Goal: Find specific page/section: Find specific page/section

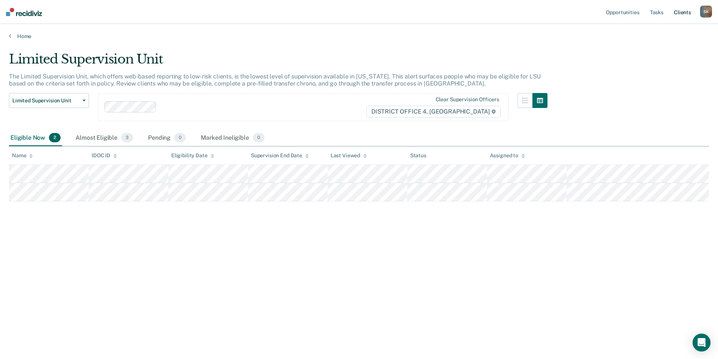
click at [686, 11] on link "Client s" at bounding box center [682, 12] width 20 height 24
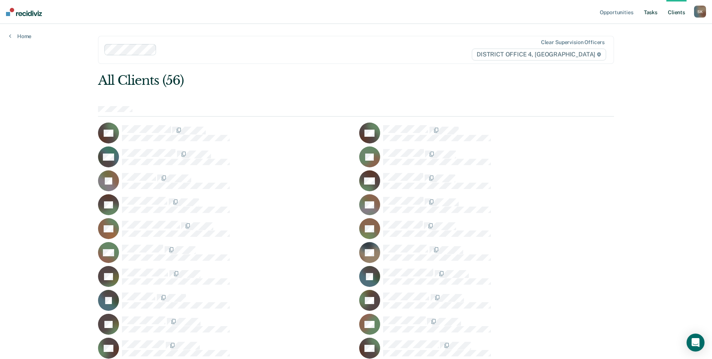
click at [657, 11] on link "Tasks" at bounding box center [650, 12] width 16 height 24
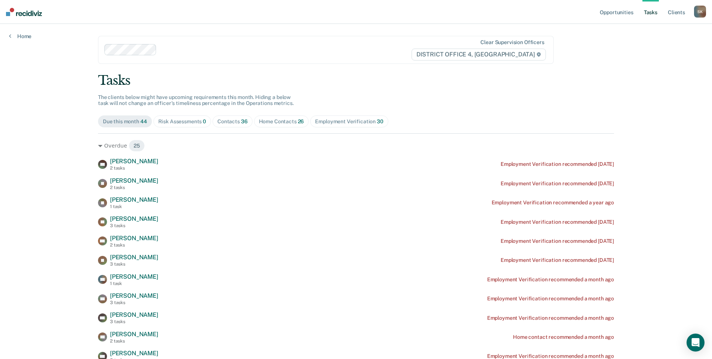
click at [275, 125] on div "Home Contacts 26" at bounding box center [281, 122] width 45 height 6
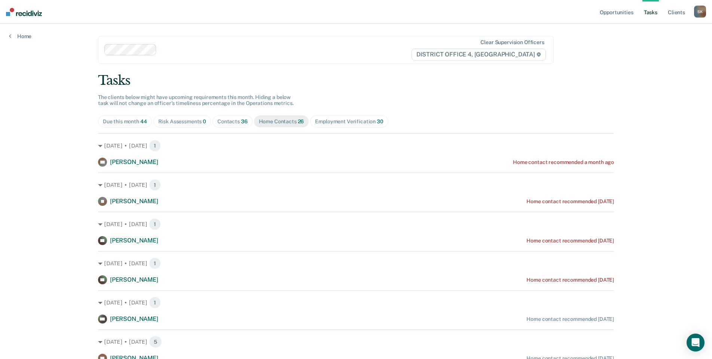
click at [236, 122] on div "Contacts 36" at bounding box center [232, 122] width 30 height 6
